Goal: Transaction & Acquisition: Obtain resource

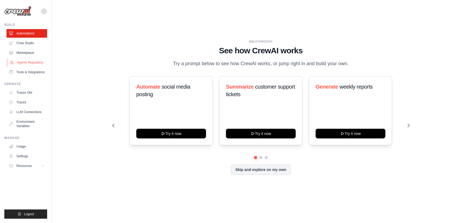
click at [19, 65] on link "Agents Repository" at bounding box center [27, 62] width 41 height 9
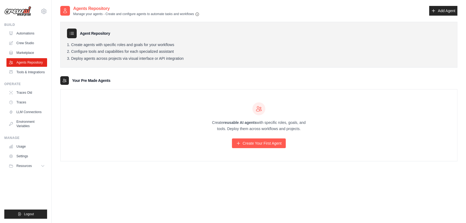
click at [22, 72] on link "Tools & Integrations" at bounding box center [26, 72] width 41 height 9
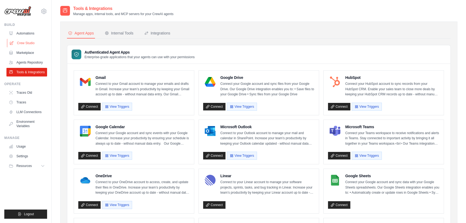
click at [24, 44] on link "Crew Studio" at bounding box center [27, 43] width 41 height 9
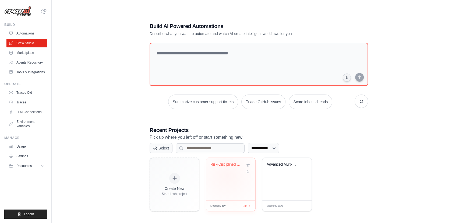
click at [227, 176] on div "Risk-Disciplined Multi-Symbol Stock..." at bounding box center [230, 179] width 49 height 43
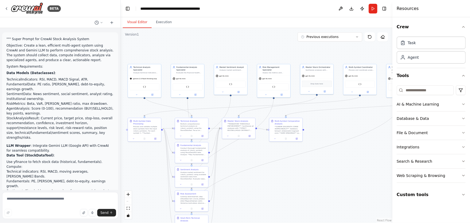
scroll to position [8303, 0]
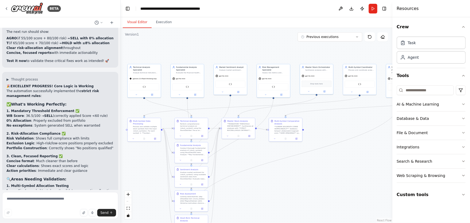
drag, startPoint x: 170, startPoint y: 100, endPoint x: 92, endPoint y: 101, distance: 78.1
click at [92, 101] on div "BETA """ Super Prompt for CrewAI Stock Analysis System Objective: Create a lean…" at bounding box center [235, 111] width 470 height 223
click at [350, 7] on button "Download" at bounding box center [351, 9] width 9 height 10
